Goal: Task Accomplishment & Management: Manage account settings

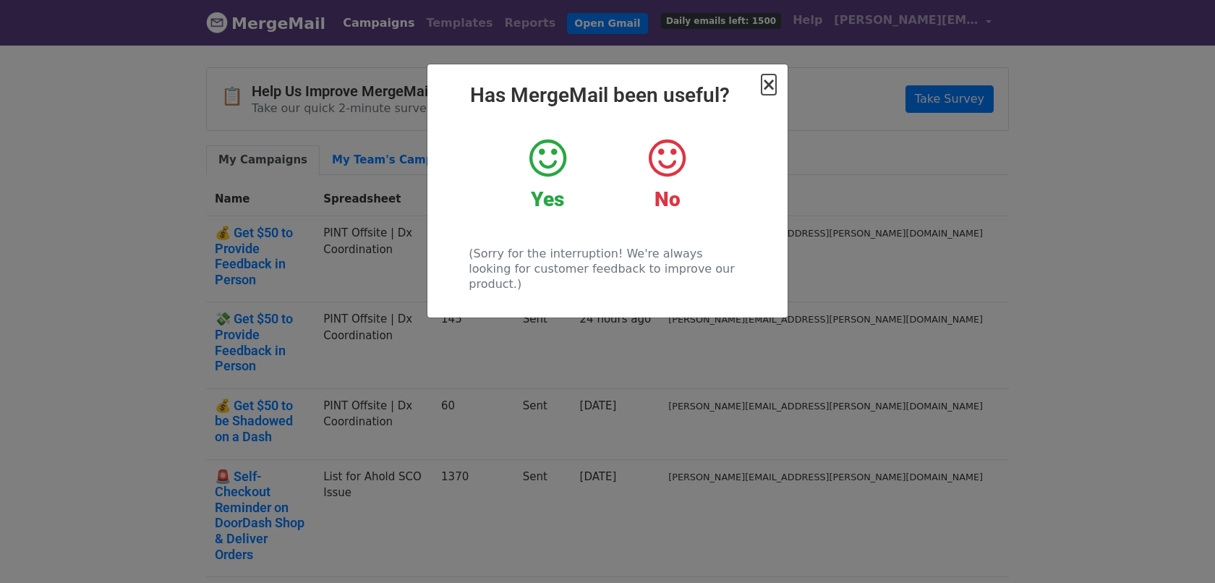
click at [767, 93] on span "×" at bounding box center [768, 84] width 14 height 20
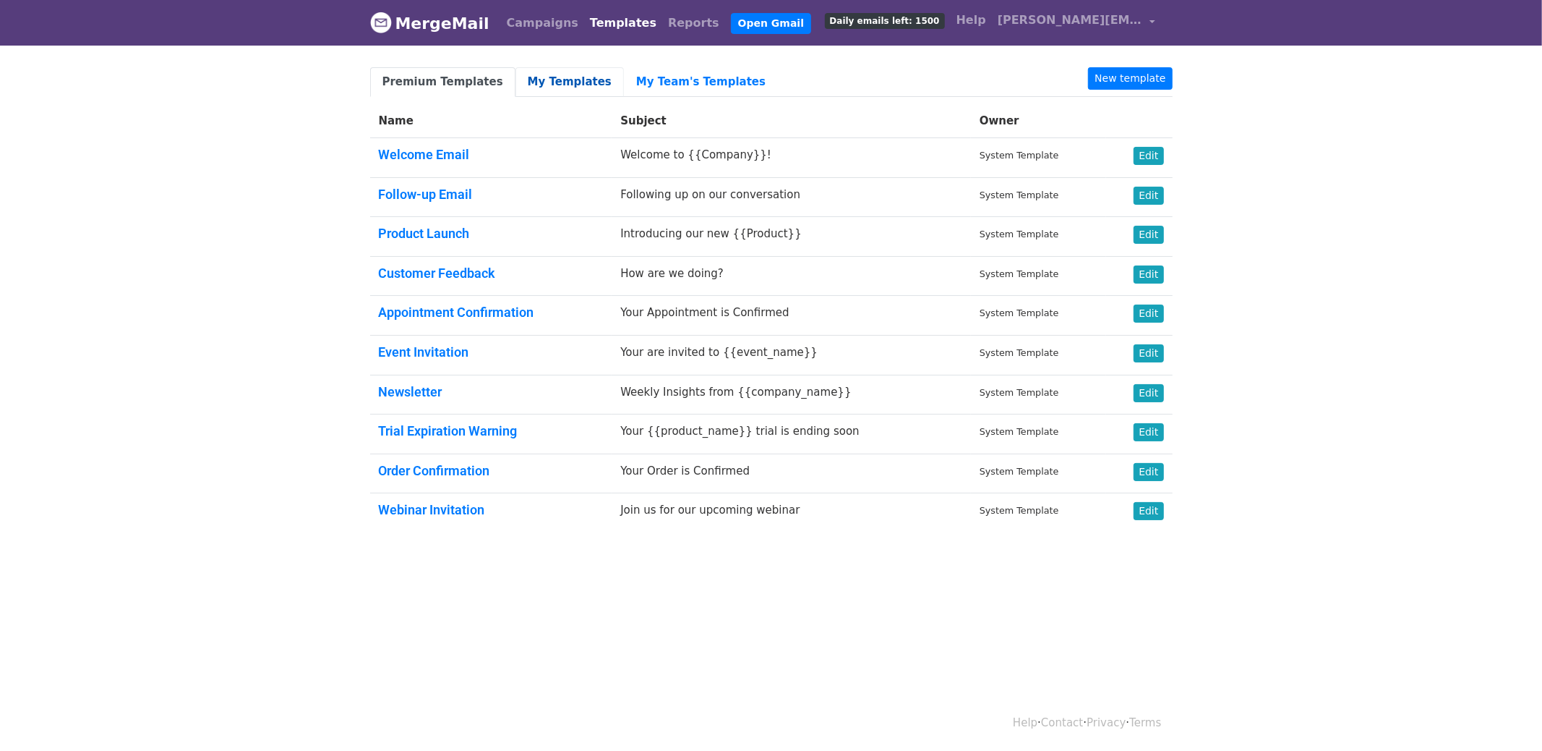
click at [534, 69] on link "My Templates" at bounding box center [570, 82] width 108 height 30
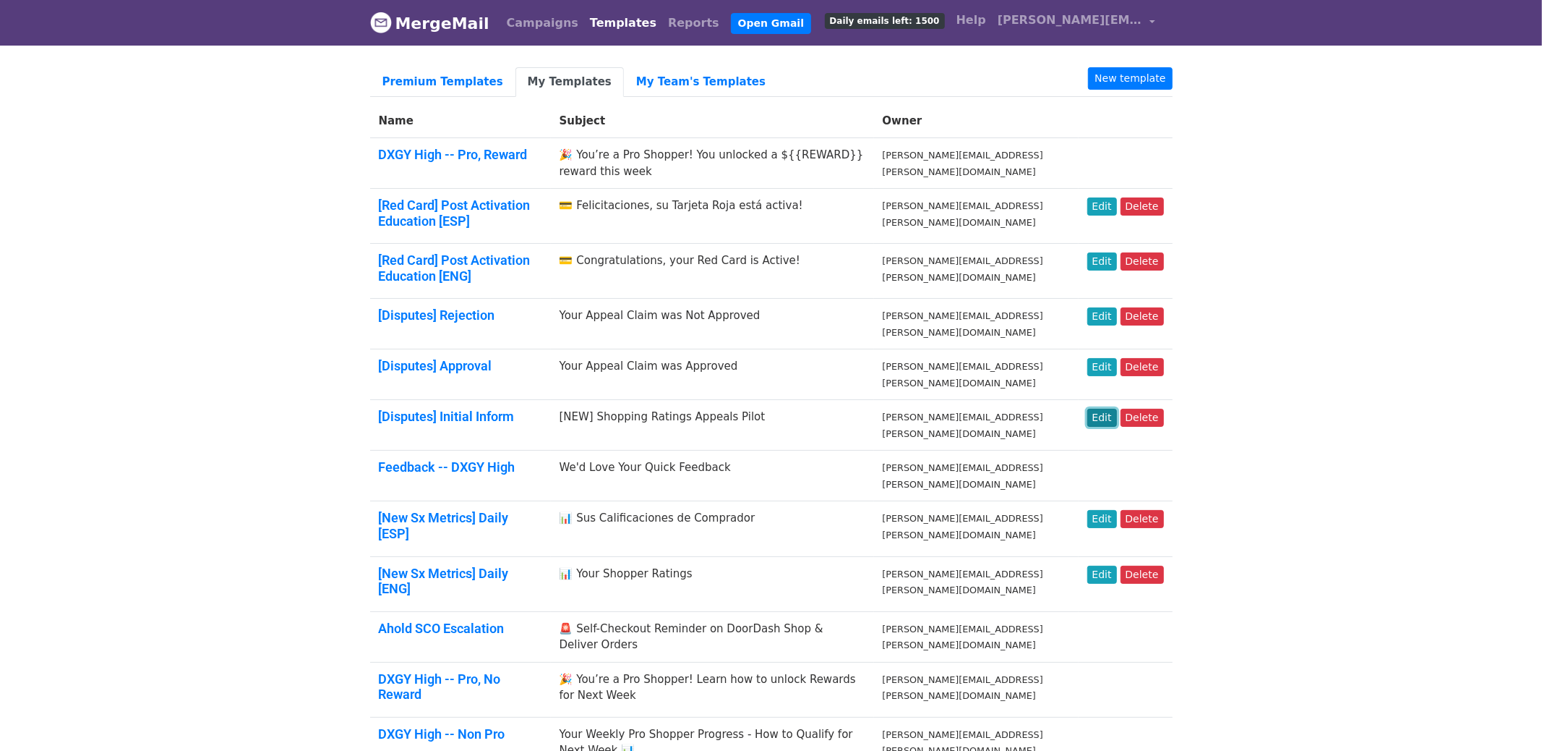
click at [1103, 409] on link "Edit" at bounding box center [1103, 418] width 30 height 18
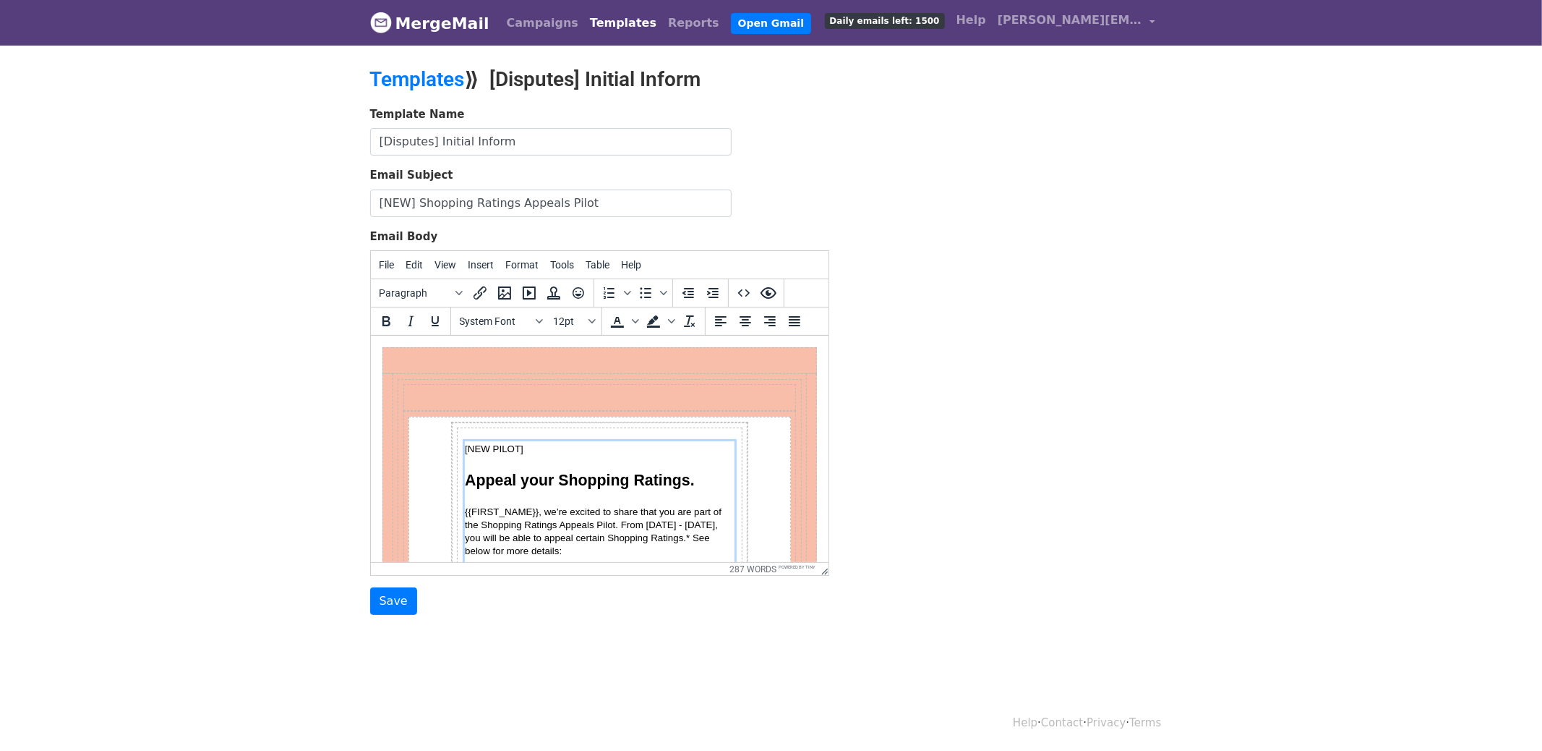
click at [501, 456] on p "Section" at bounding box center [599, 463] width 270 height 15
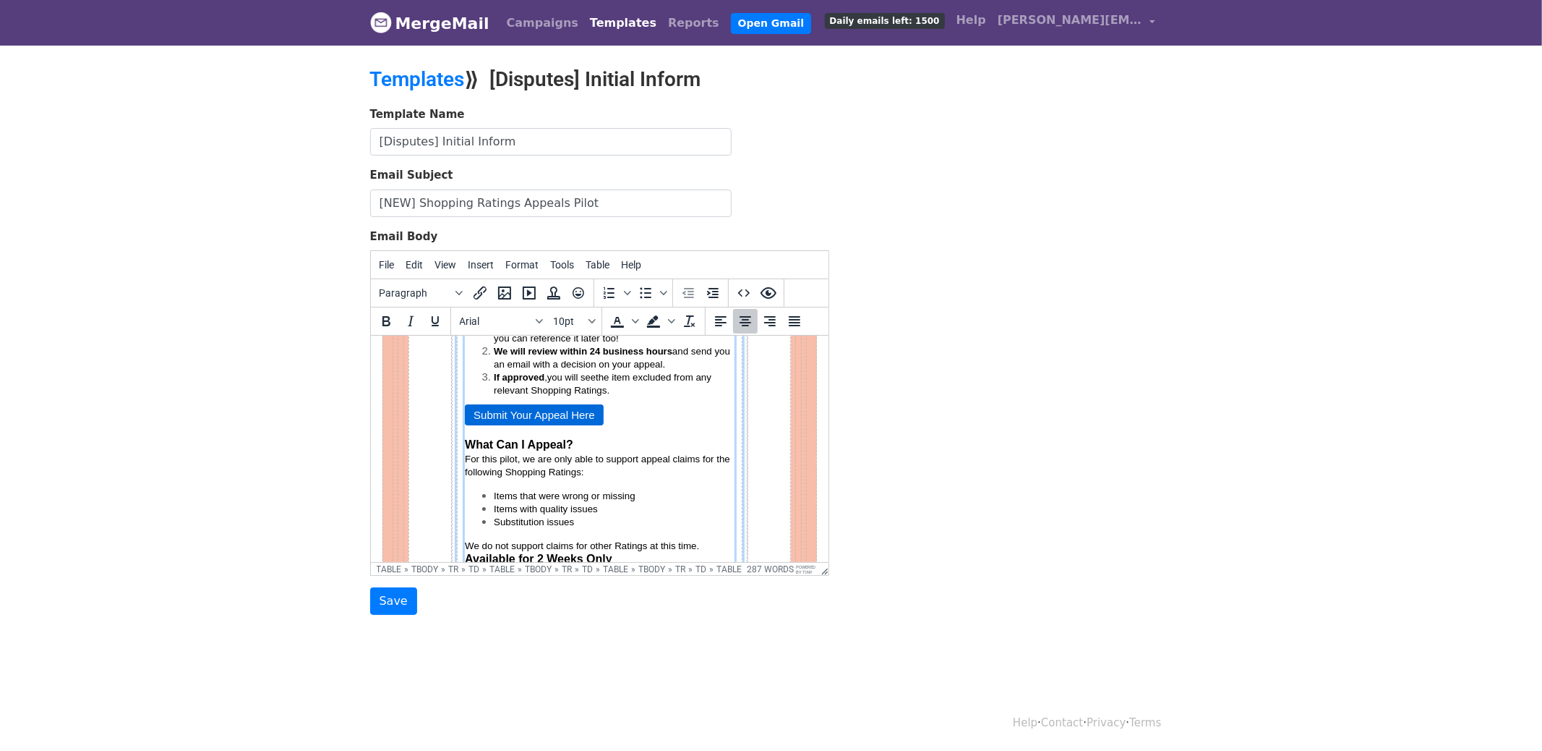
scroll to position [376, 0]
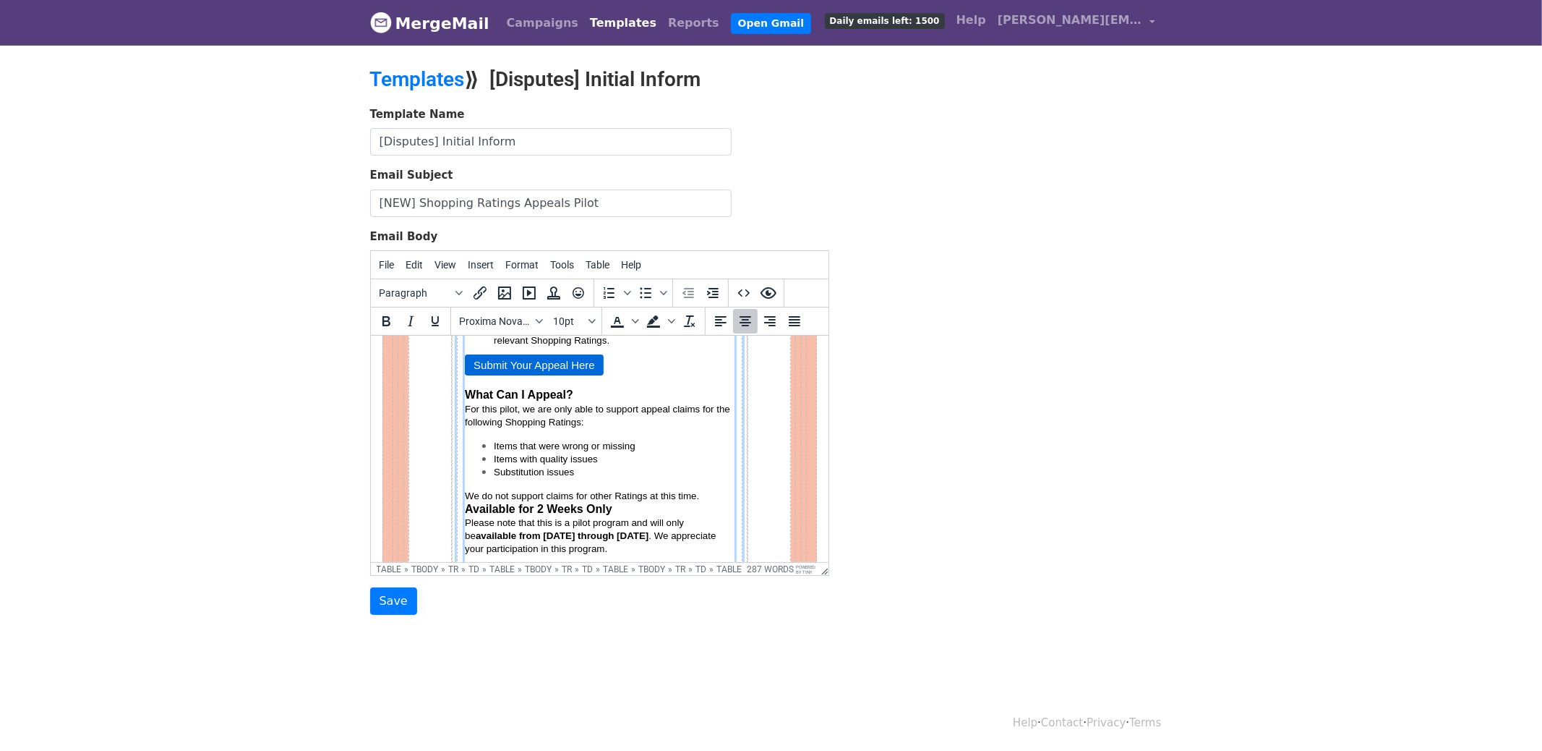
click at [704, 490] on p "We do not support claims for other Ratings at this time." at bounding box center [599, 495] width 270 height 13
click at [590, 545] on span "available from September 15 through September 30" at bounding box center [561, 548] width 173 height 11
click at [403, 590] on input "Save" at bounding box center [393, 600] width 47 height 27
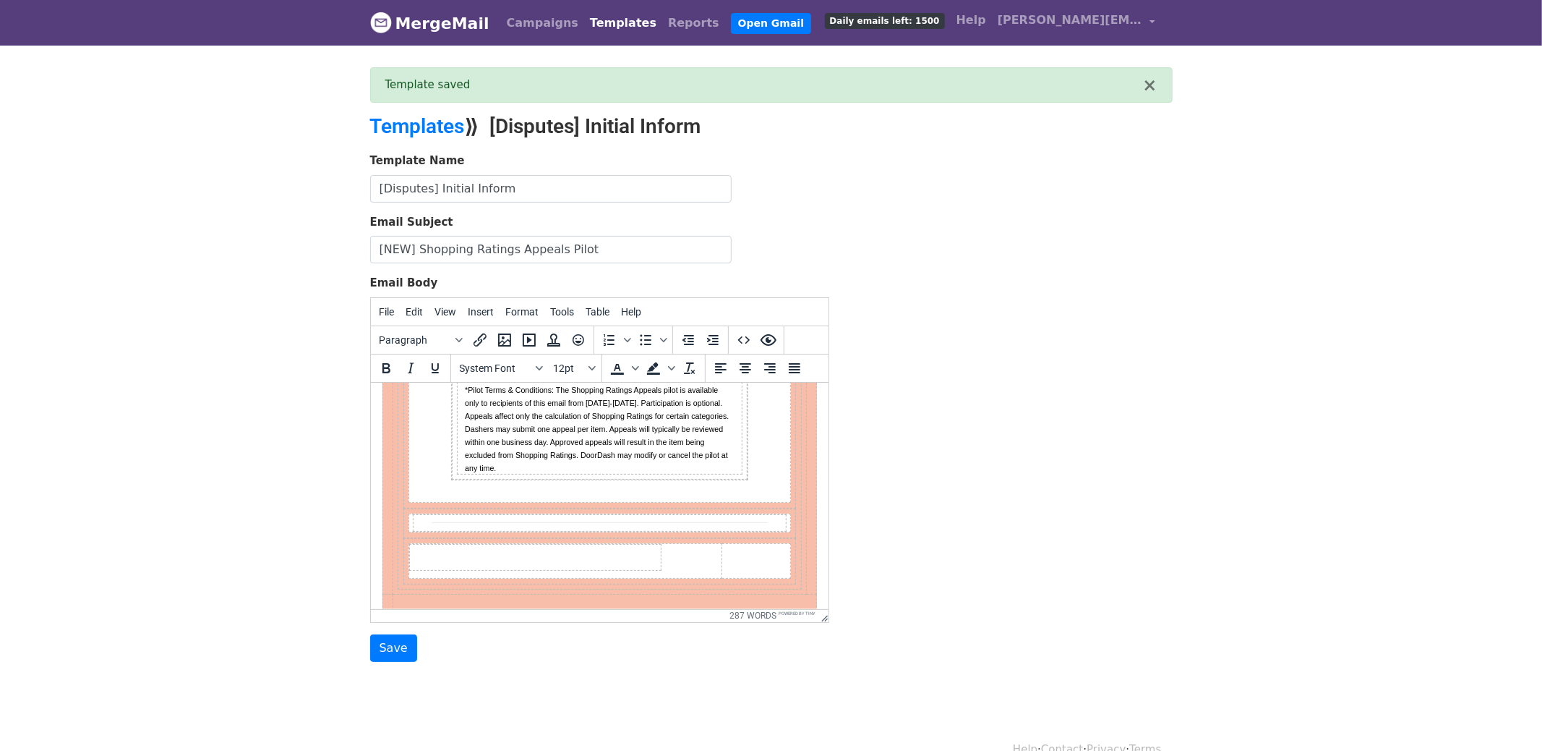
scroll to position [651, 0]
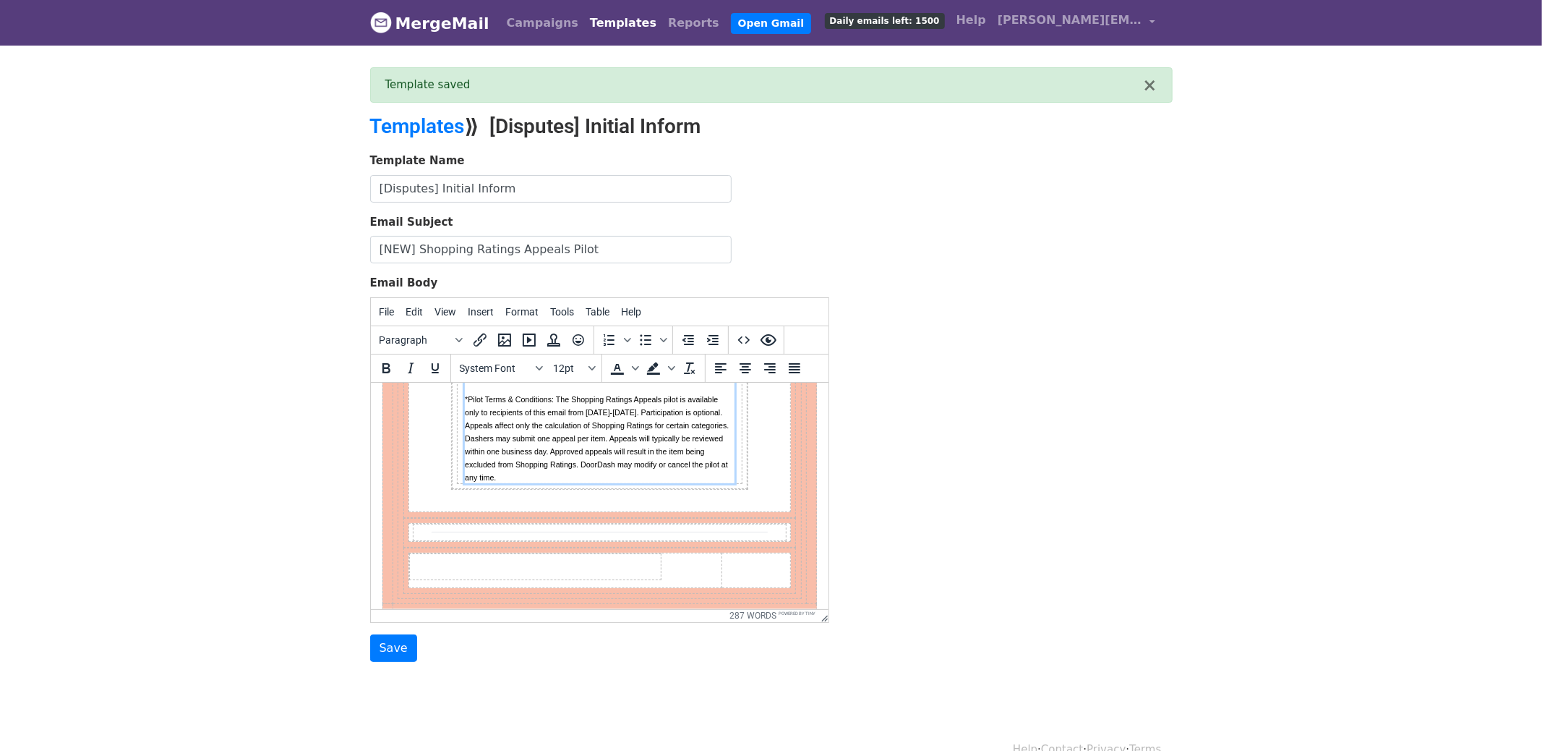
click at [615, 412] on span "*Pilot Terms & Conditions: The Shopping Ratings Appeals pilot is available only…" at bounding box center [597, 437] width 266 height 87
click at [379, 652] on input "Save" at bounding box center [393, 647] width 47 height 27
